Goal: Task Accomplishment & Management: Use online tool/utility

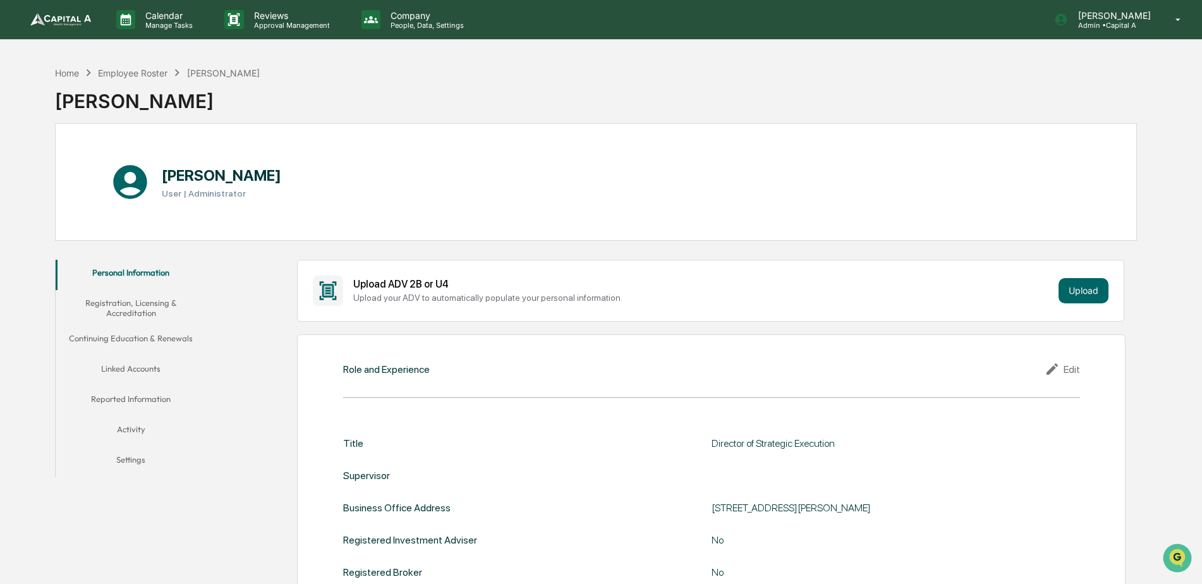
click at [42, 16] on img at bounding box center [60, 19] width 61 height 13
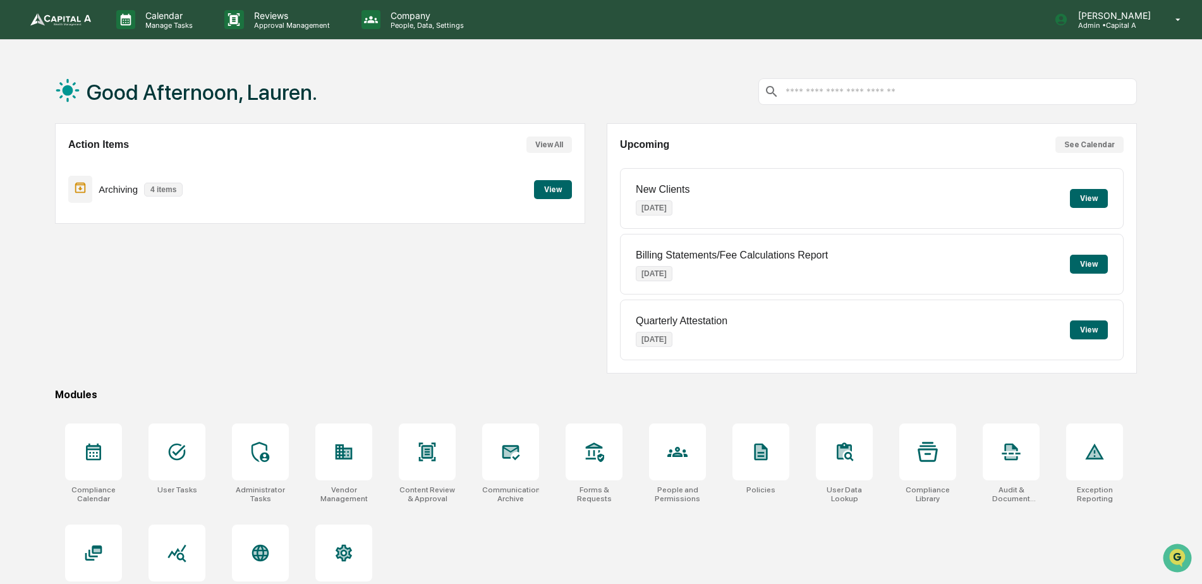
click at [567, 200] on div "Archiving 4 items View" at bounding box center [320, 189] width 504 height 42
click at [561, 193] on button "View" at bounding box center [553, 189] width 38 height 19
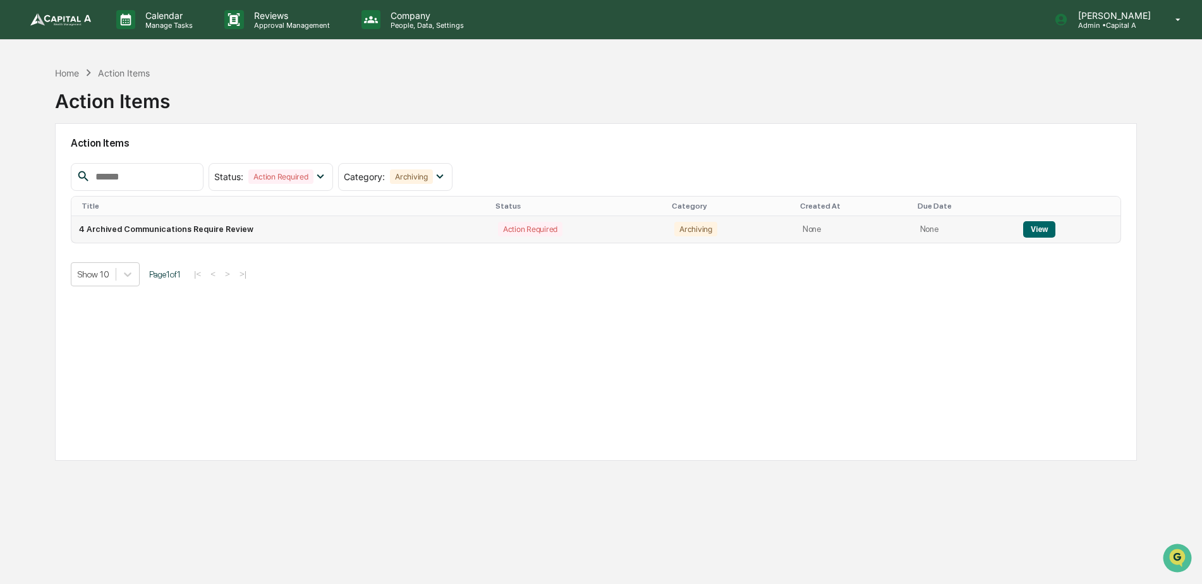
click at [1042, 231] on button "View" at bounding box center [1039, 229] width 32 height 16
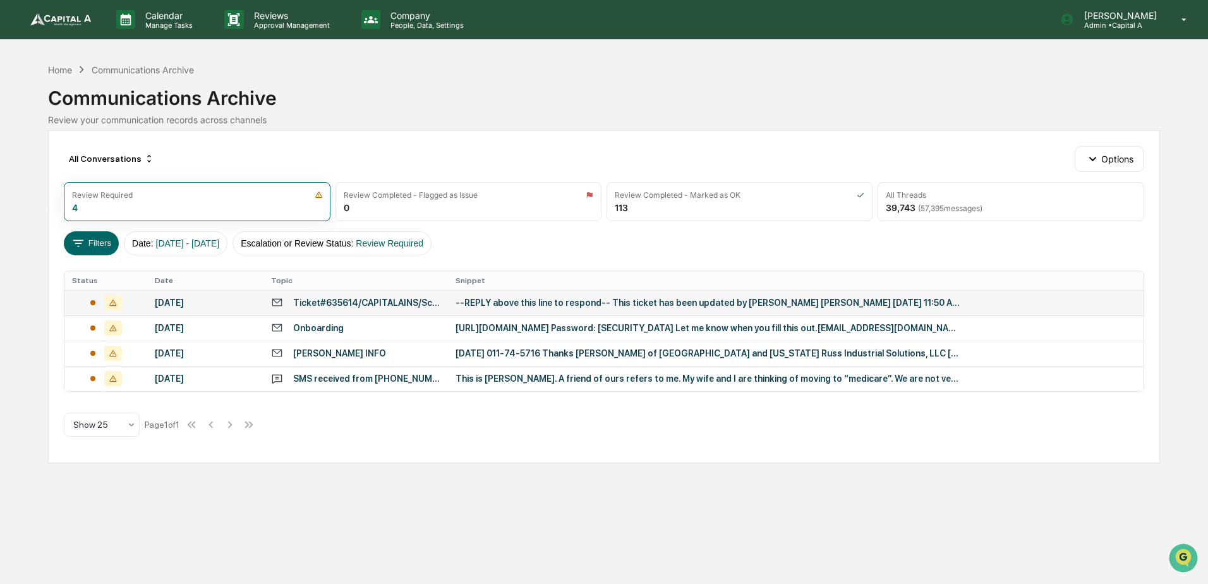
click at [356, 306] on div "Ticket#635614/CAPITALAINS/Scanning issues - help needed with Toshiba team -- ha…" at bounding box center [366, 303] width 147 height 10
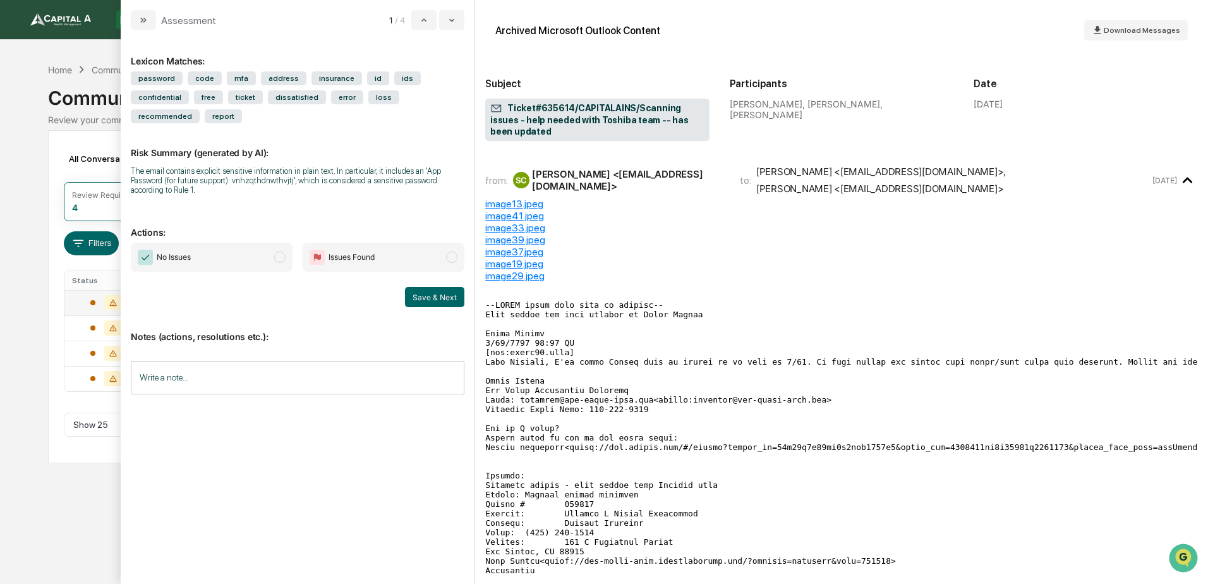
click at [252, 248] on span "No Issues" at bounding box center [212, 257] width 162 height 29
click at [459, 287] on button "Save & Next" at bounding box center [434, 297] width 59 height 20
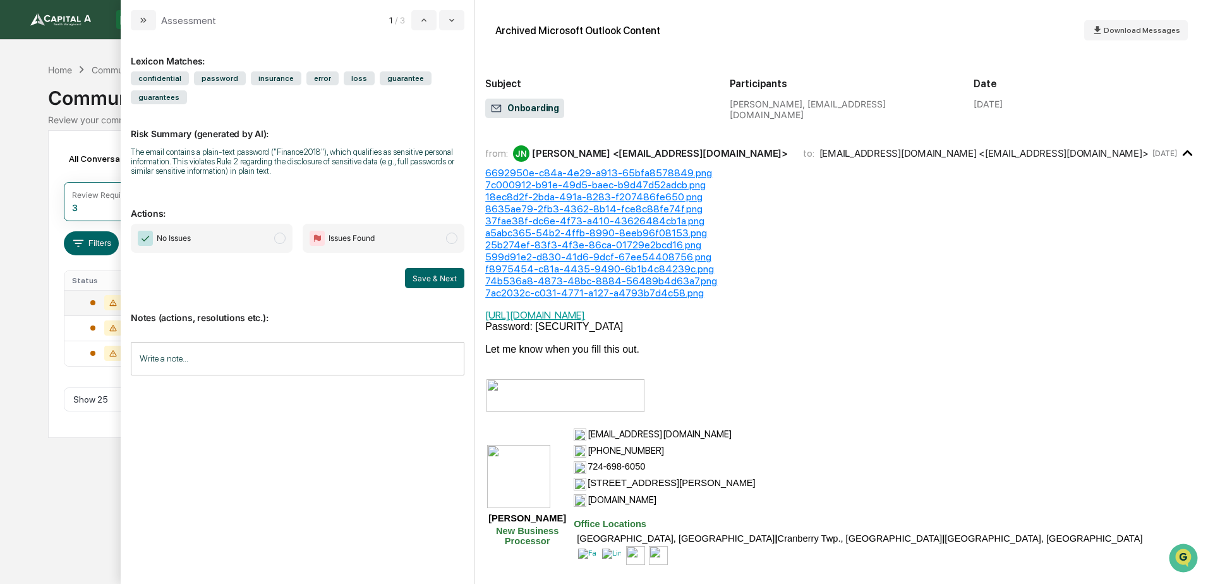
click at [260, 252] on span "No Issues" at bounding box center [212, 238] width 162 height 29
click at [437, 281] on button "Save & Next" at bounding box center [434, 278] width 59 height 20
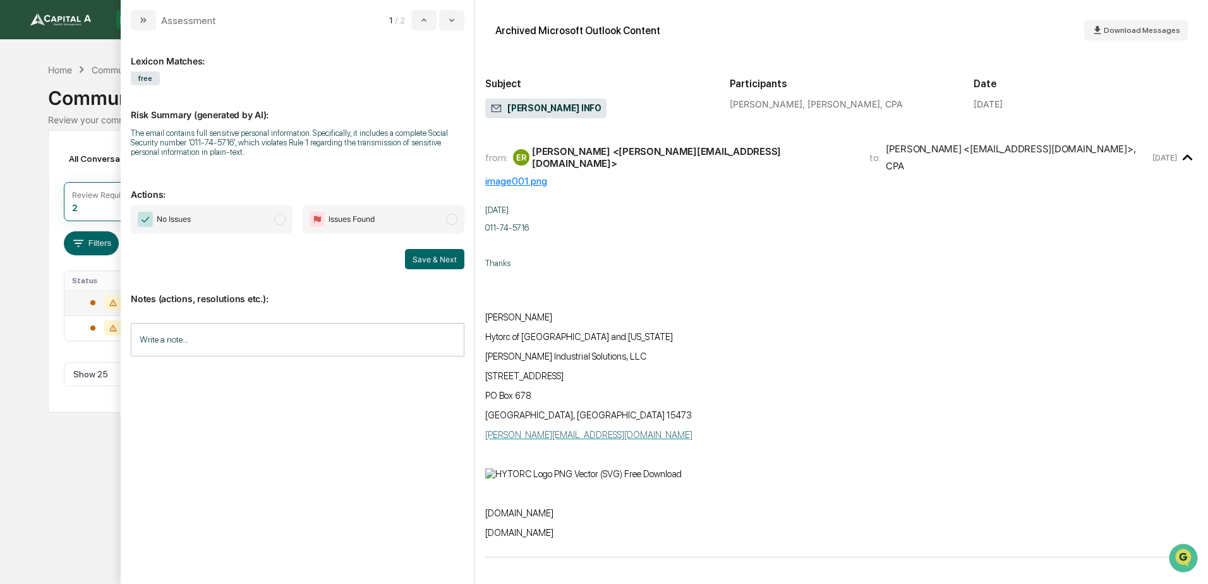
click at [245, 221] on span "No Issues" at bounding box center [212, 219] width 162 height 29
click at [447, 255] on button "Save & Next" at bounding box center [434, 259] width 59 height 20
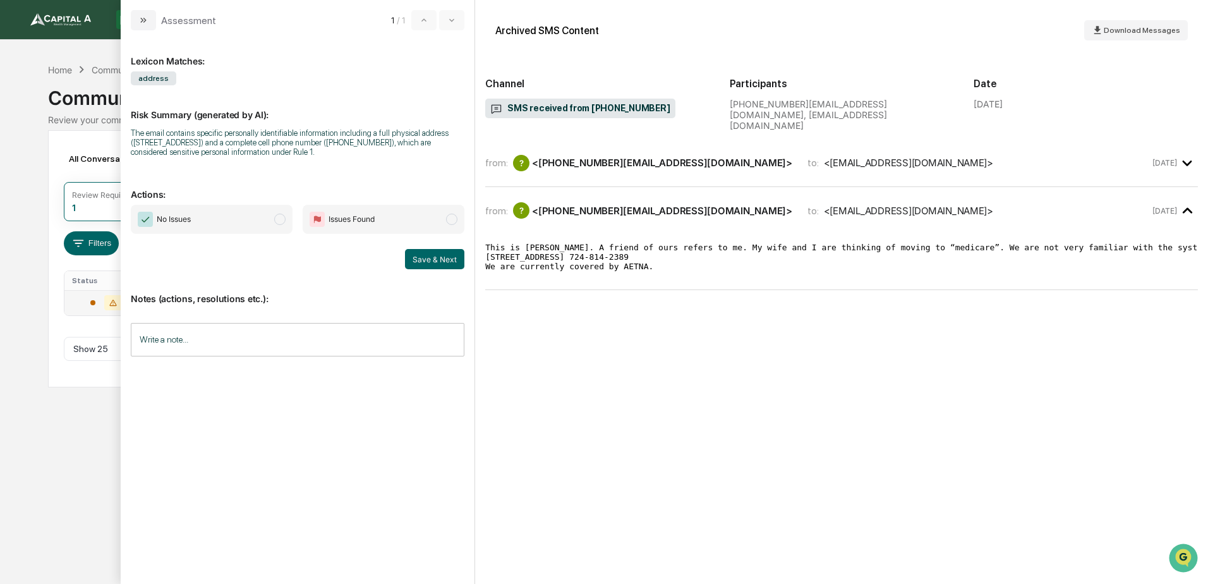
click at [253, 222] on span "No Issues" at bounding box center [212, 219] width 162 height 29
click at [446, 259] on button "Save & Next" at bounding box center [434, 259] width 59 height 20
